Goal: Task Accomplishment & Management: Use online tool/utility

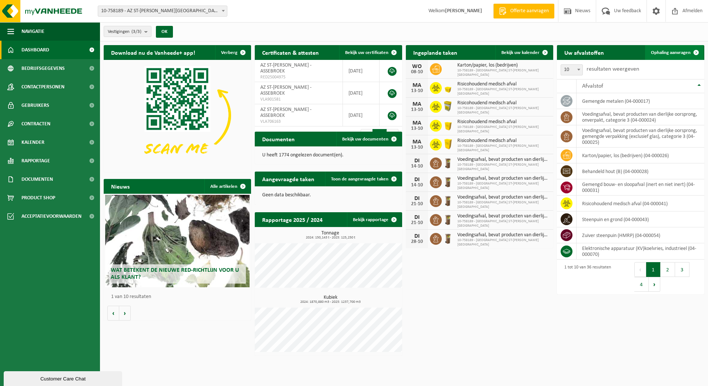
click at [669, 53] on span "Ophaling aanvragen" at bounding box center [671, 52] width 40 height 5
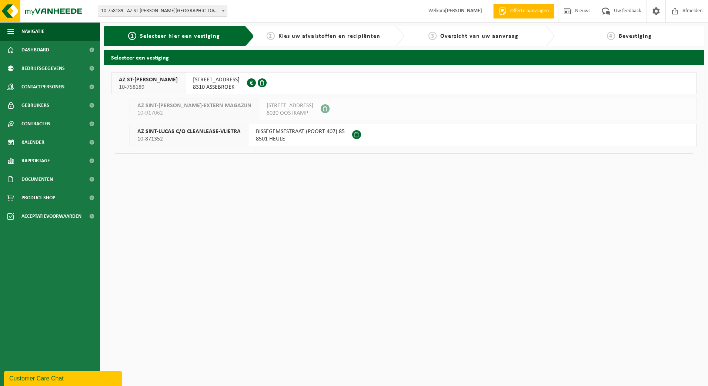
click at [207, 82] on span "ST LUCASLAAN 29" at bounding box center [216, 79] width 47 height 7
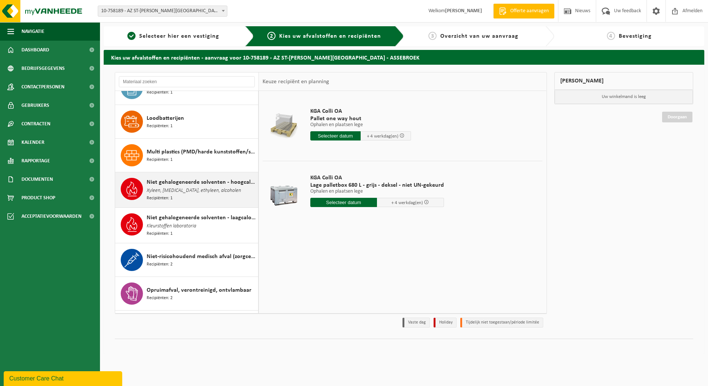
scroll to position [666, 0]
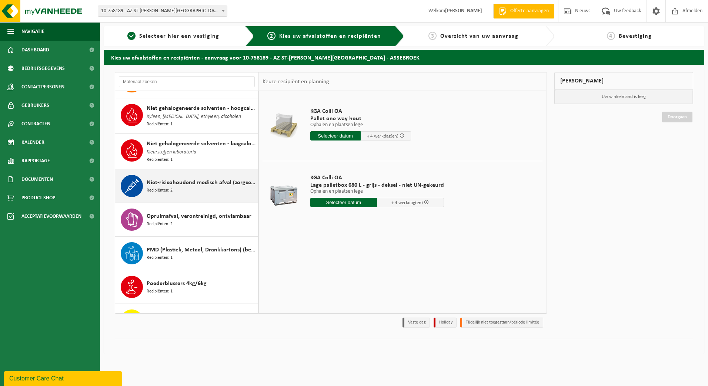
click at [174, 183] on span "Niet-risicohoudend medisch afval (zorgcentra)" at bounding box center [202, 182] width 110 height 9
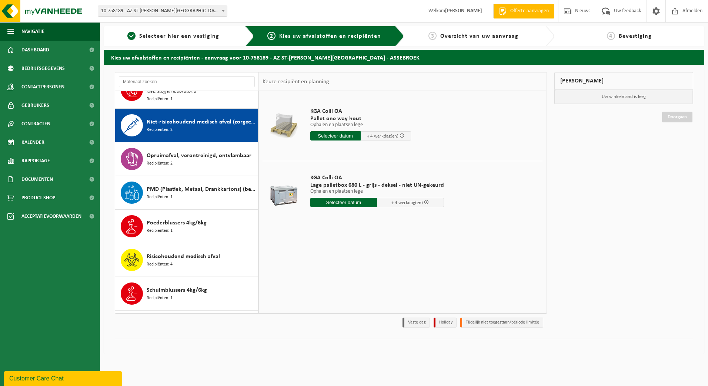
scroll to position [743, 0]
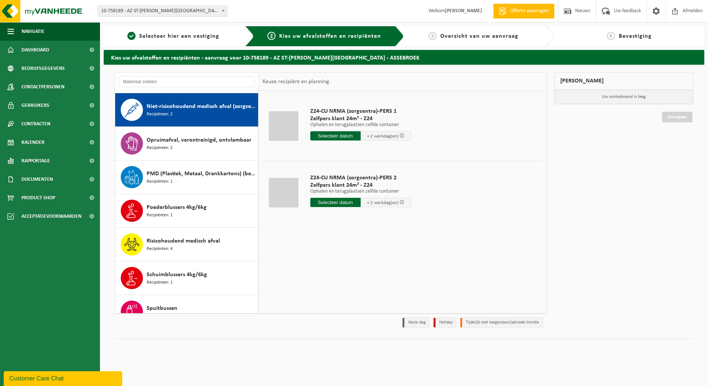
click at [330, 204] on input "text" at bounding box center [335, 202] width 50 height 9
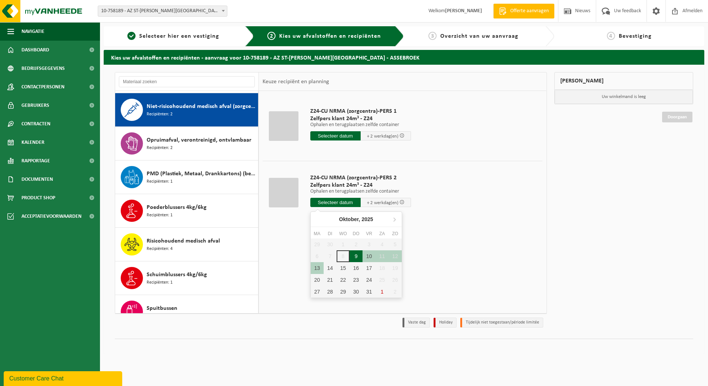
click at [357, 256] on div "9" at bounding box center [355, 257] width 13 height 12
type input "Van 2025-10-09"
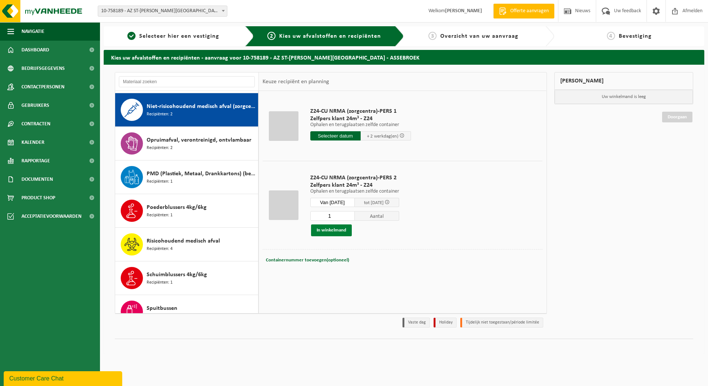
click at [342, 231] on button "In winkelmand" at bounding box center [331, 231] width 41 height 12
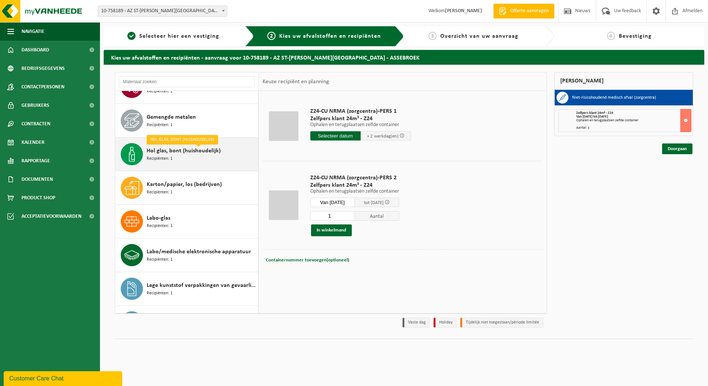
scroll to position [332, 0]
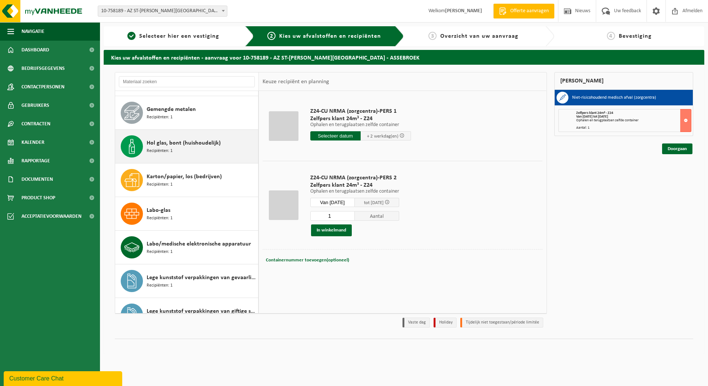
click at [167, 146] on span "Hol glas, bont (huishoudelijk)" at bounding box center [184, 143] width 74 height 9
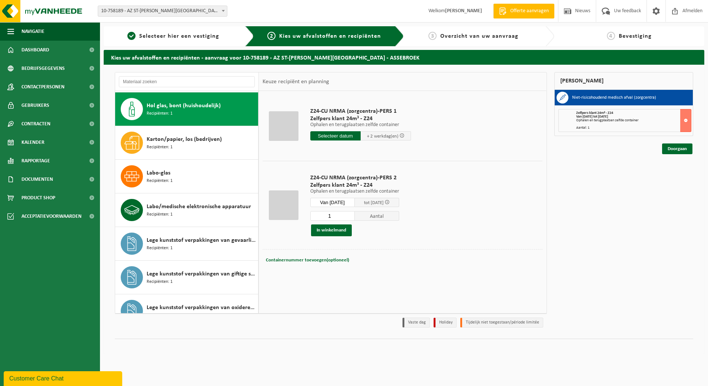
scroll to position [371, 0]
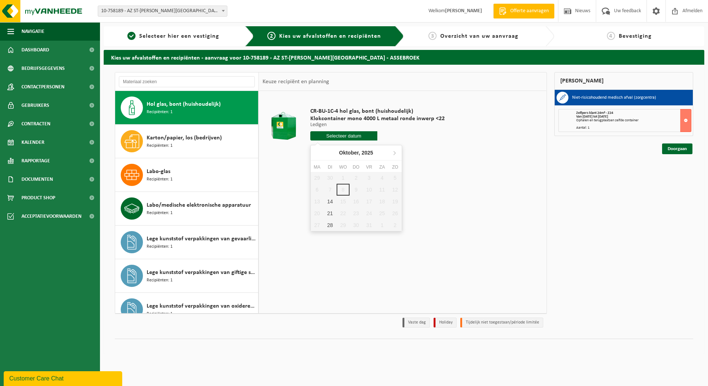
click at [336, 135] on input "text" at bounding box center [343, 135] width 67 height 9
click at [331, 202] on div "14" at bounding box center [330, 202] width 13 height 12
type input "Van [DATE]"
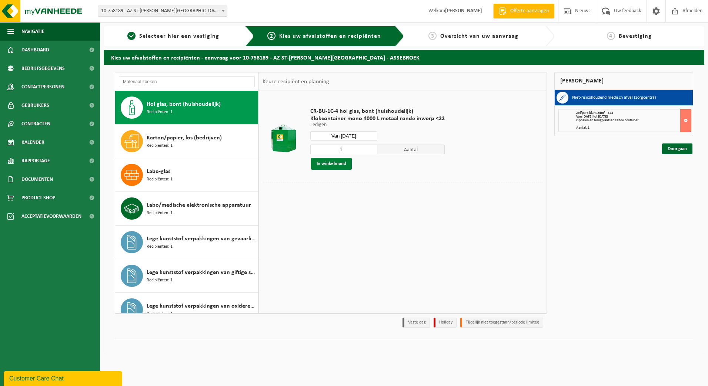
click at [332, 163] on button "In winkelmand" at bounding box center [331, 164] width 41 height 12
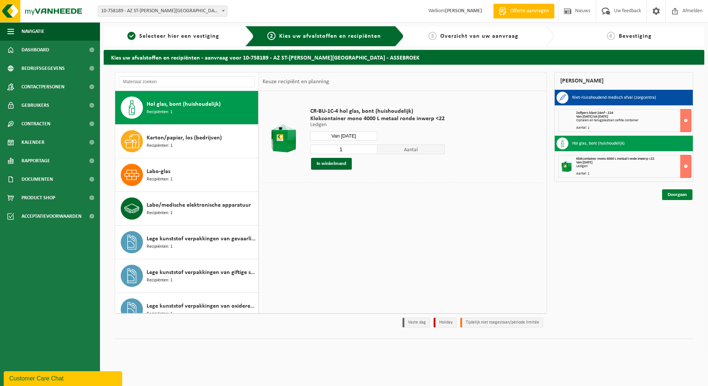
click at [681, 196] on link "Doorgaan" at bounding box center [677, 195] width 30 height 11
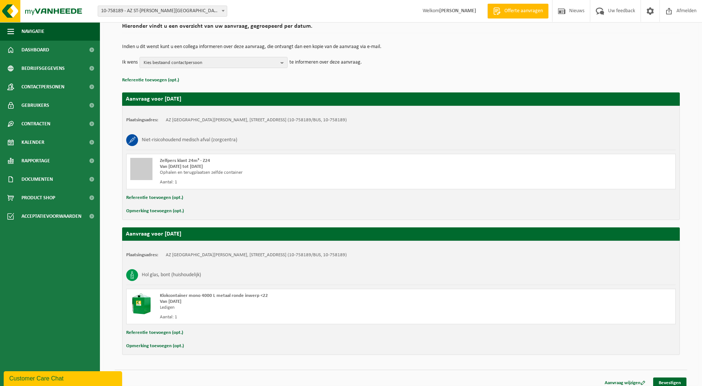
scroll to position [66, 0]
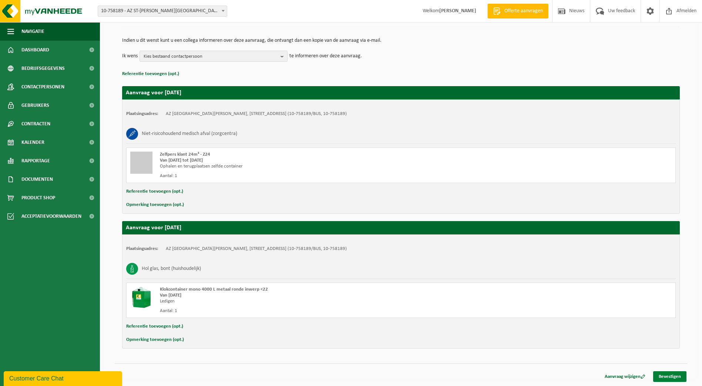
click at [668, 378] on link "Bevestigen" at bounding box center [669, 377] width 33 height 11
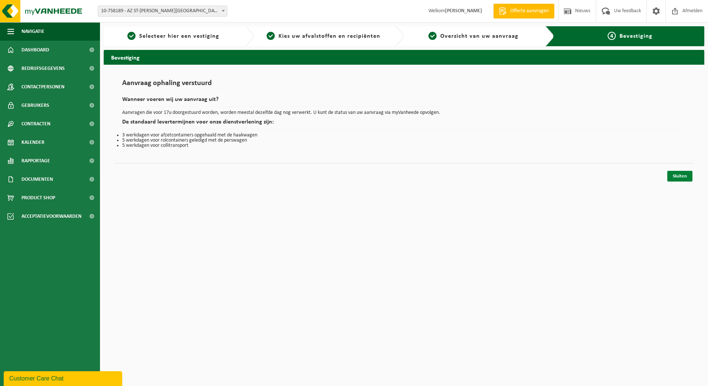
click at [687, 178] on link "Sluiten" at bounding box center [679, 176] width 25 height 11
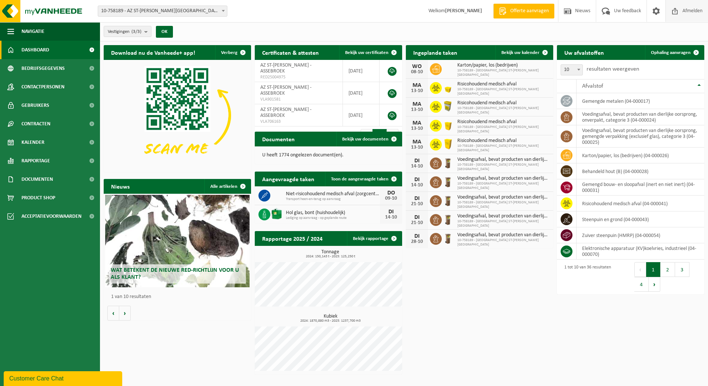
click at [689, 11] on span "Afmelden" at bounding box center [692, 11] width 24 height 22
